Goal: Navigation & Orientation: Find specific page/section

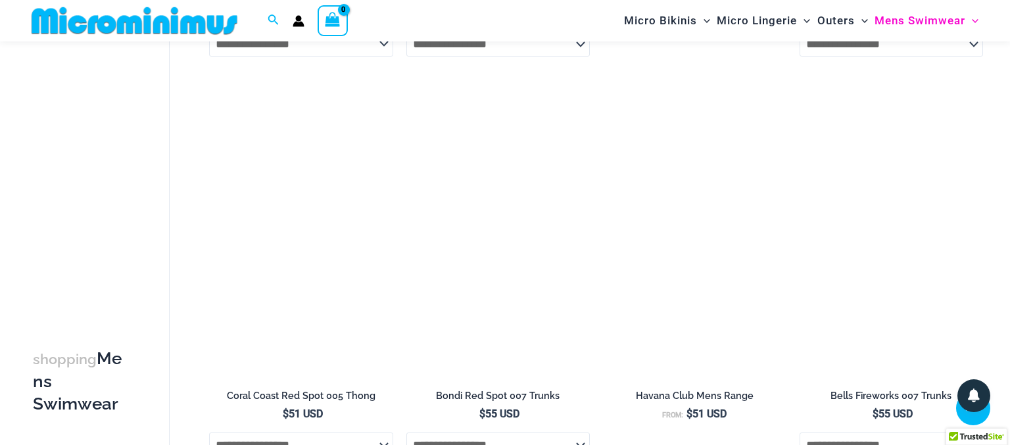
scroll to position [1384, 0]
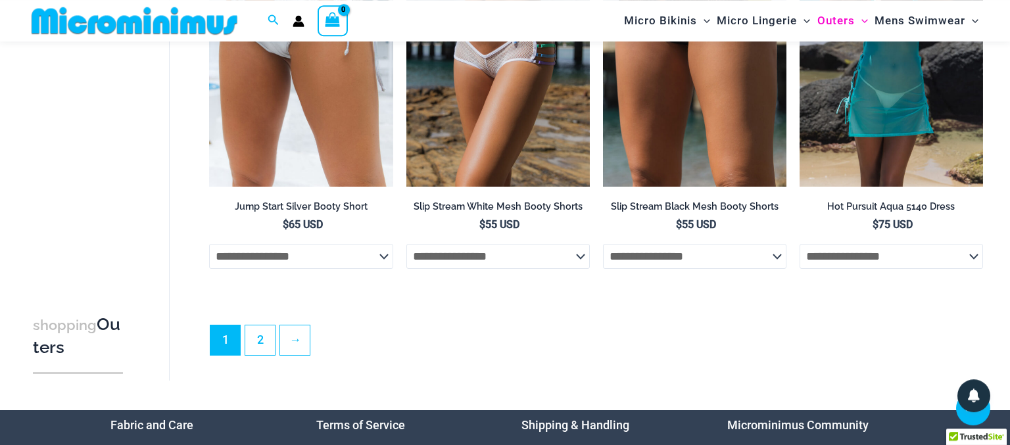
scroll to position [3315, 0]
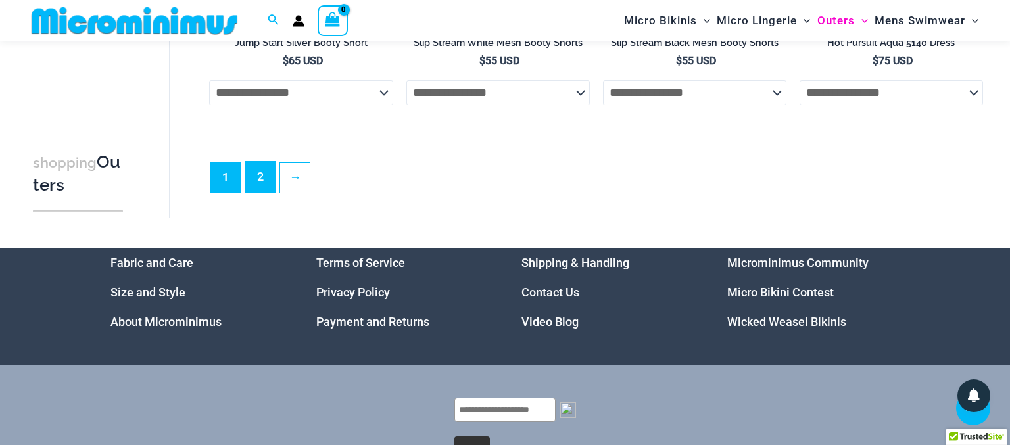
click at [257, 188] on link "2" at bounding box center [260, 177] width 30 height 31
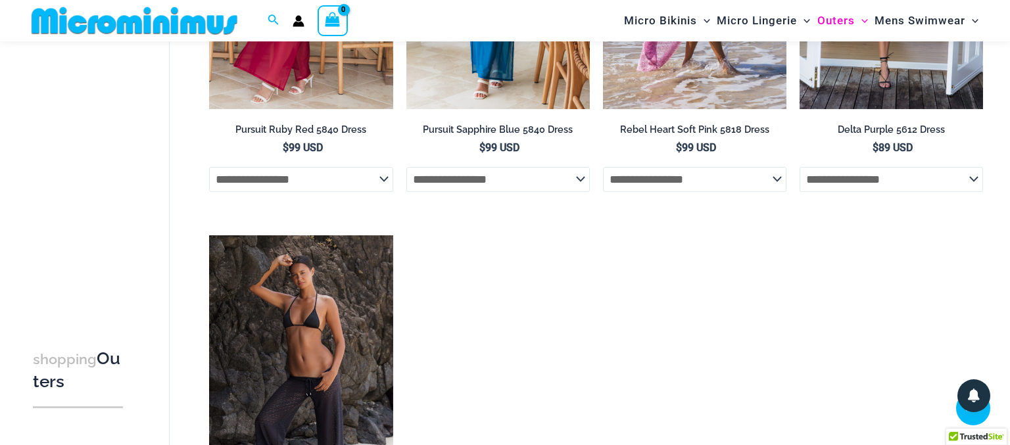
scroll to position [1707, 0]
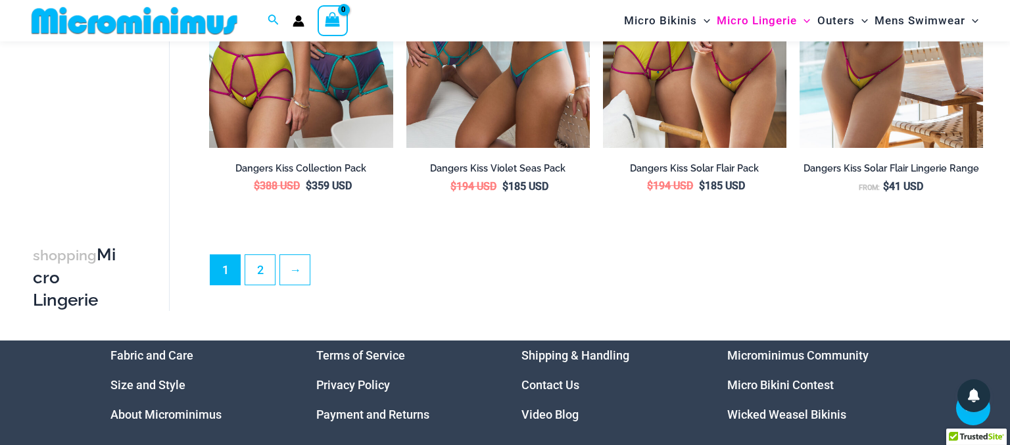
scroll to position [3209, 0]
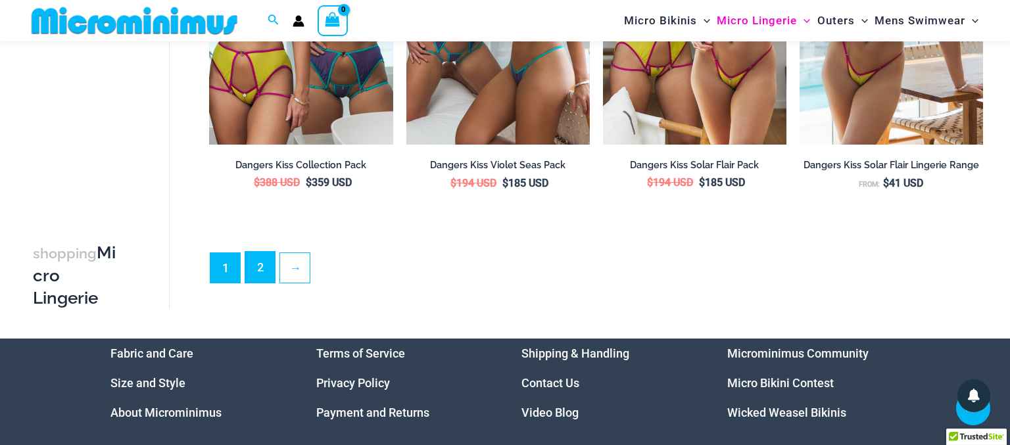
click at [259, 283] on link "2" at bounding box center [260, 267] width 30 height 31
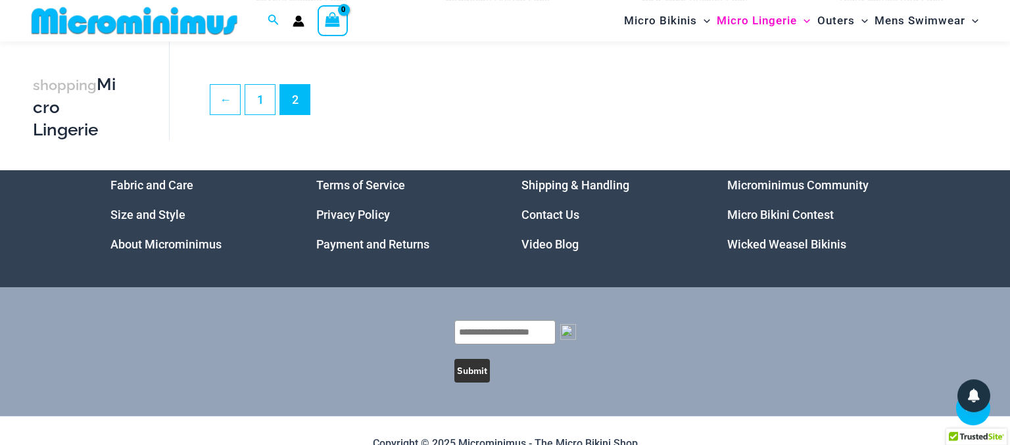
scroll to position [3315, 0]
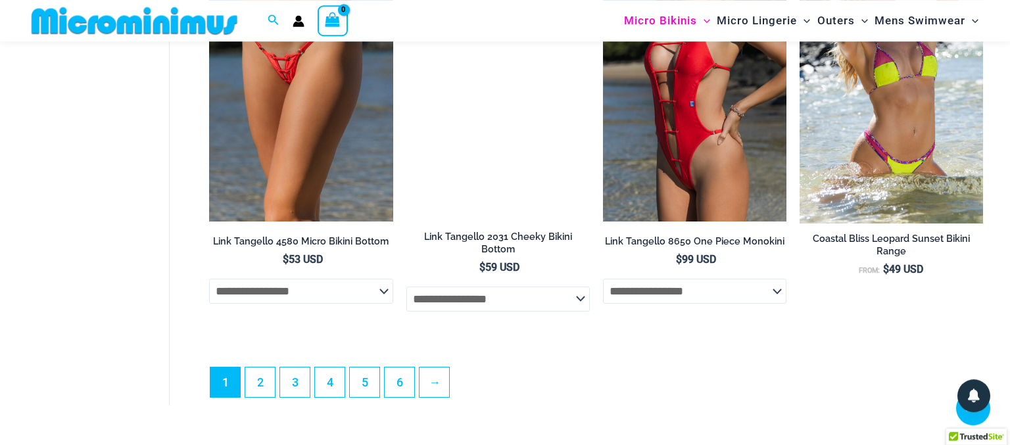
scroll to position [3423, 0]
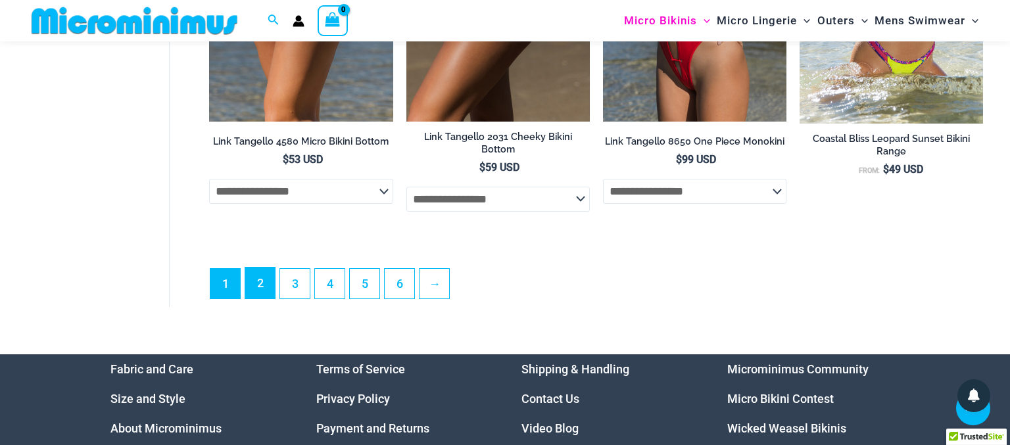
click at [260, 285] on link "2" at bounding box center [260, 283] width 30 height 31
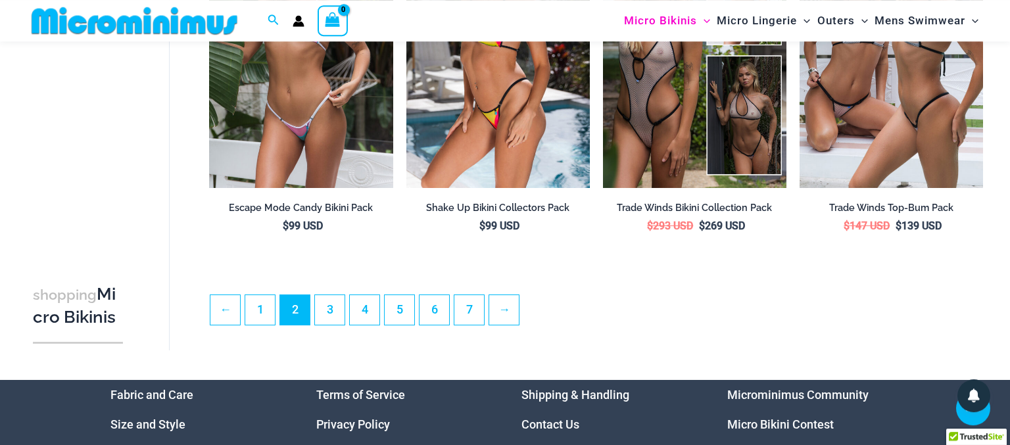
scroll to position [3100, 0]
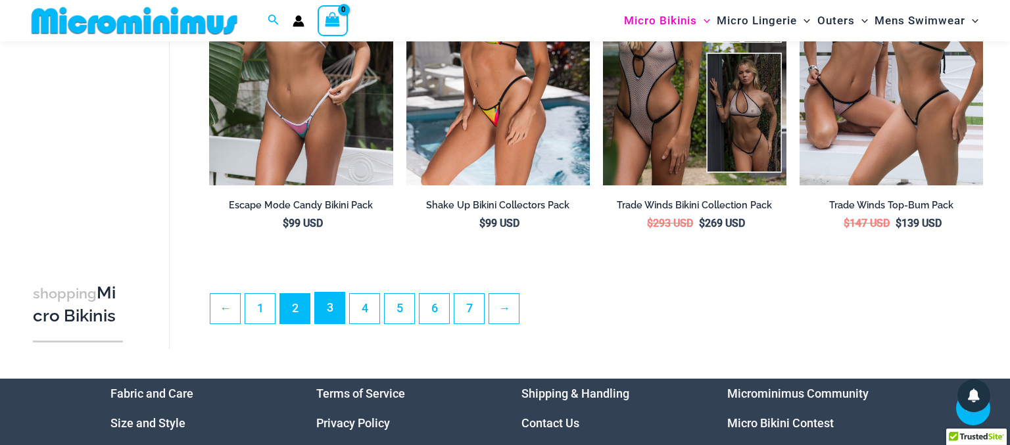
click at [330, 314] on link "3" at bounding box center [330, 308] width 30 height 31
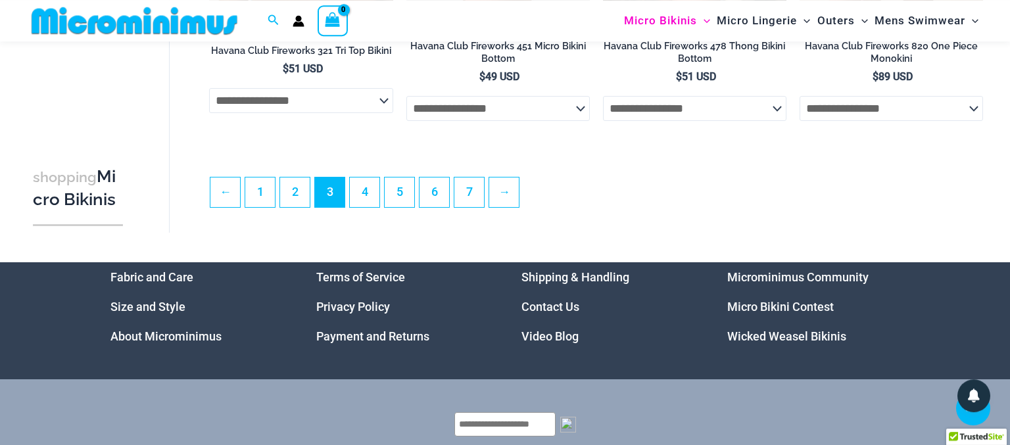
scroll to position [3315, 0]
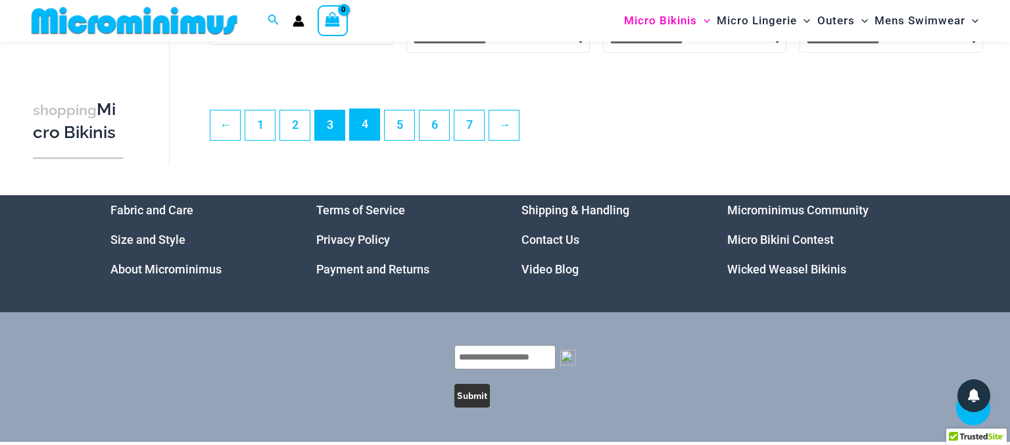
click at [362, 135] on link "4" at bounding box center [365, 124] width 30 height 31
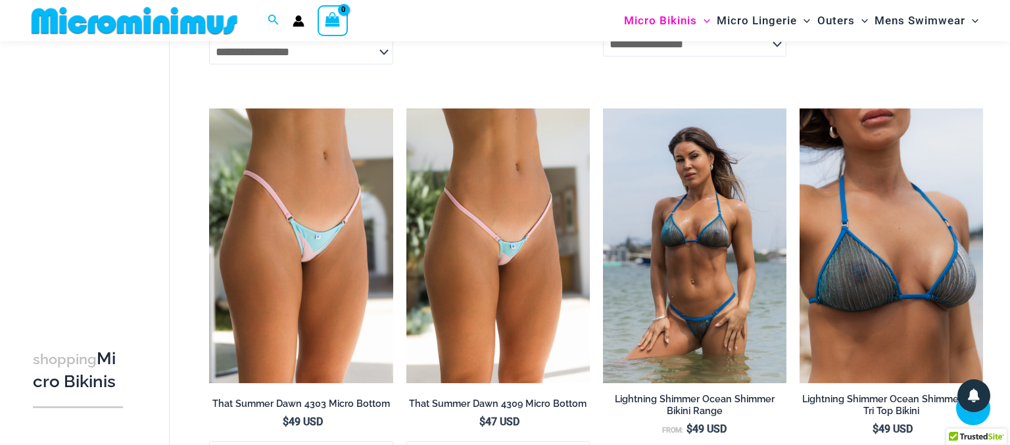
scroll to position [3209, 0]
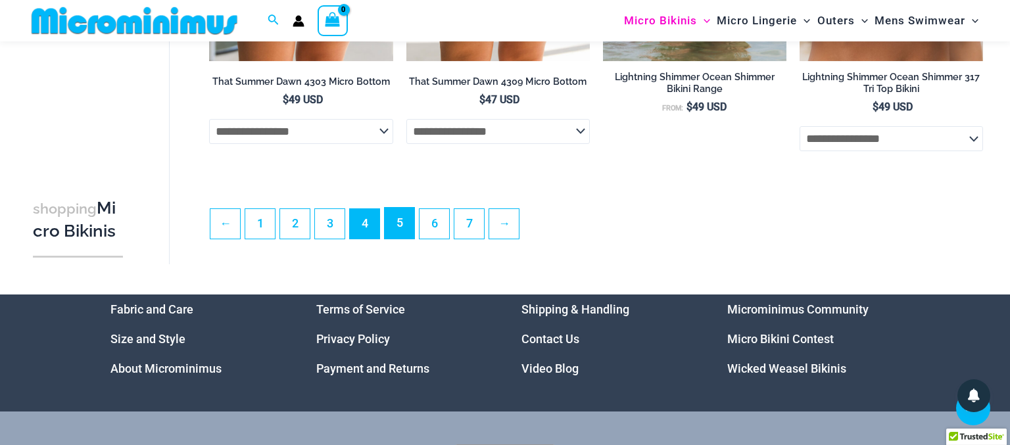
click at [399, 225] on link "5" at bounding box center [400, 223] width 30 height 31
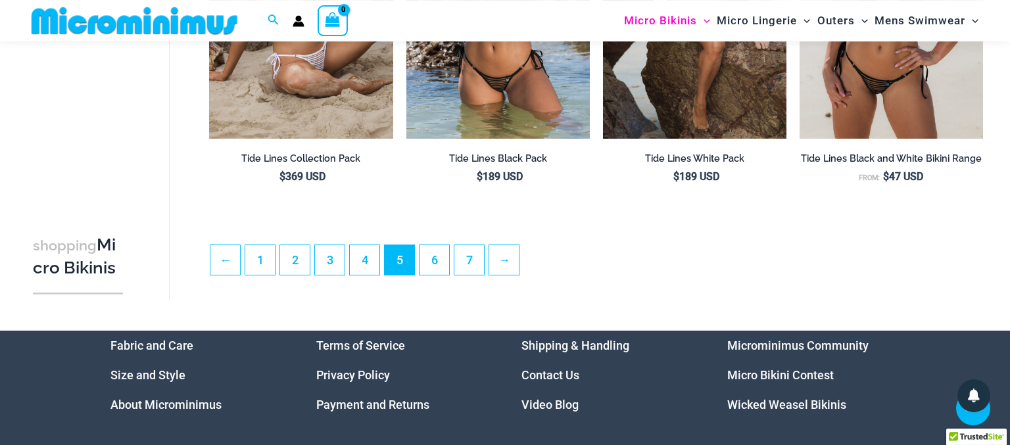
scroll to position [3208, 0]
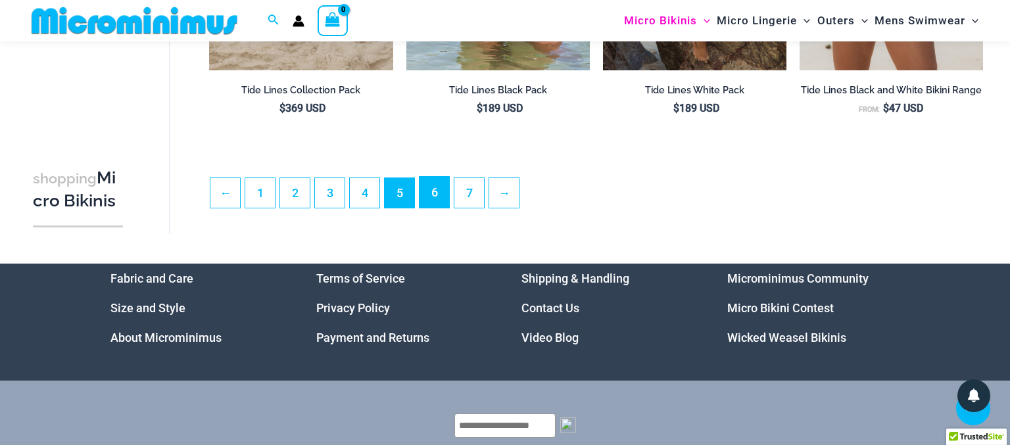
click at [443, 200] on link "6" at bounding box center [435, 192] width 30 height 31
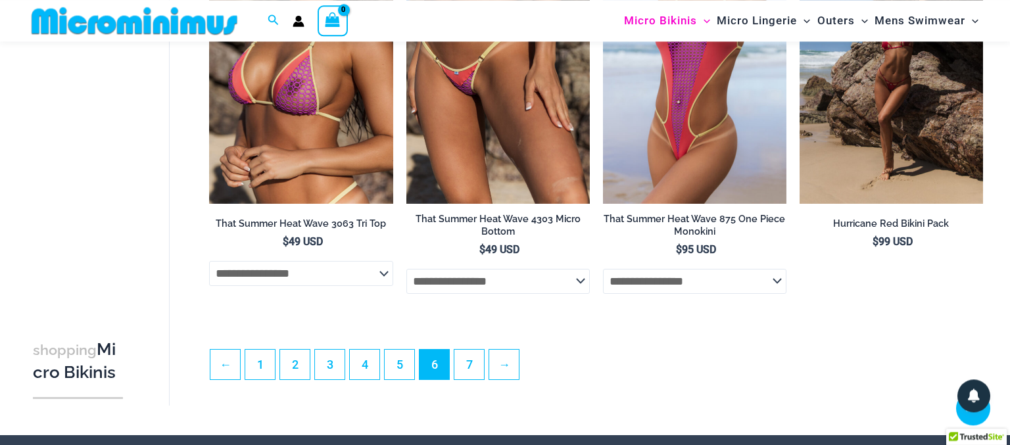
scroll to position [3208, 0]
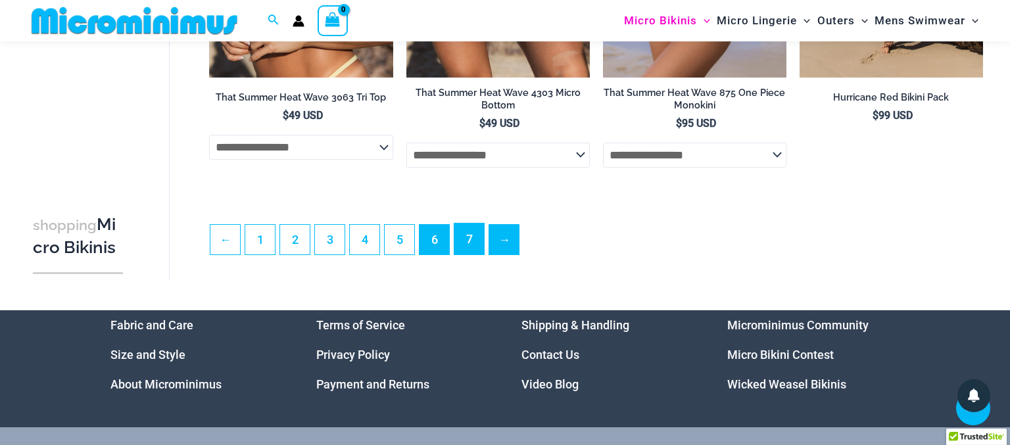
drag, startPoint x: 474, startPoint y: 254, endPoint x: 517, endPoint y: 247, distance: 44.0
click at [473, 253] on link "7" at bounding box center [469, 239] width 30 height 31
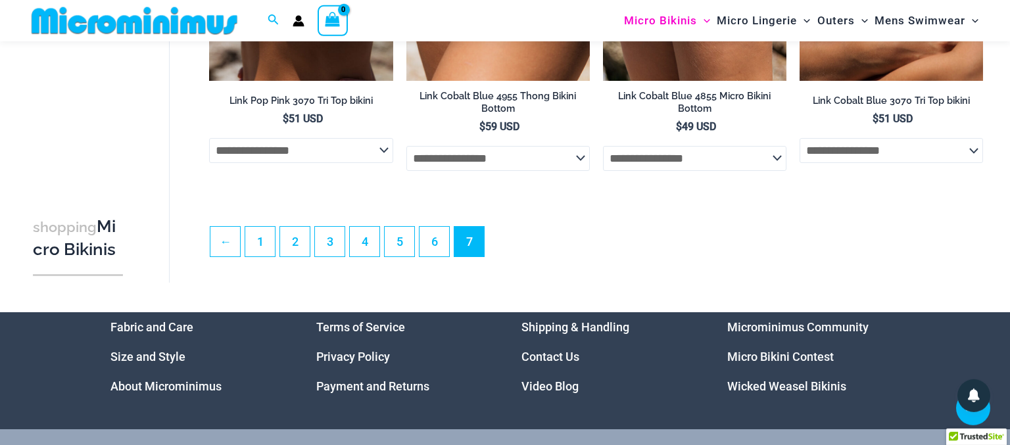
scroll to position [2135, 0]
